Goal: Task Accomplishment & Management: Complete application form

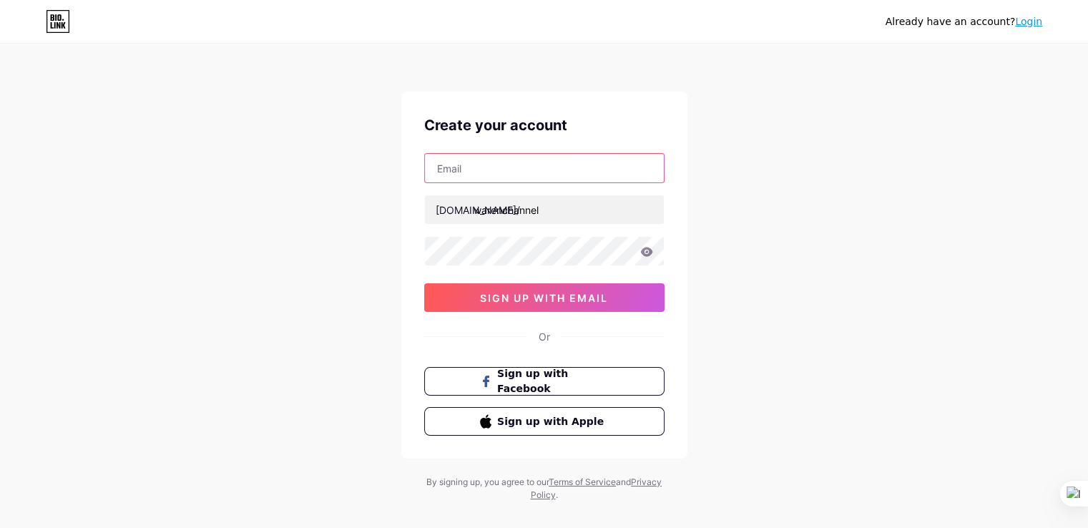
click at [493, 174] on input "text" at bounding box center [544, 168] width 239 height 29
type input "[EMAIL_ADDRESS][DOMAIN_NAME]"
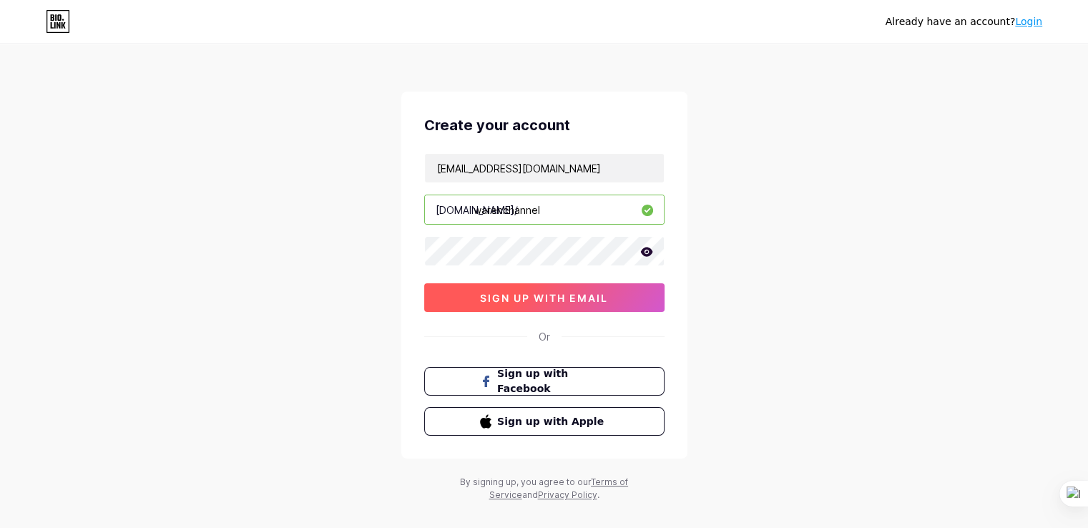
click at [551, 294] on span "sign up with email" at bounding box center [544, 298] width 128 height 12
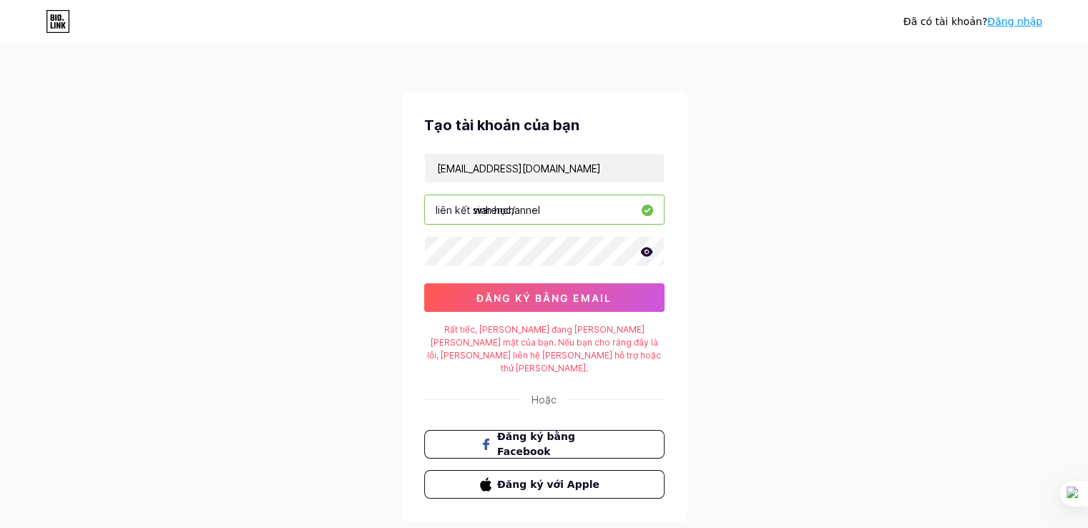
click at [649, 252] on icon at bounding box center [646, 251] width 12 height 9
click at [578, 209] on input "warenchannel" at bounding box center [544, 209] width 239 height 29
click at [566, 292] on font "đăng ký bằng email" at bounding box center [543, 298] width 135 height 12
